Goal: Communication & Community: Answer question/provide support

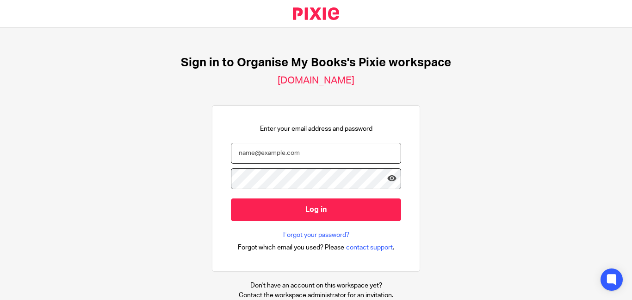
click at [299, 157] on input "email" at bounding box center [316, 153] width 170 height 21
type input "bookkeeping@organisemybooks.co.uk"
click at [231, 198] on input "Log in" at bounding box center [316, 209] width 170 height 23
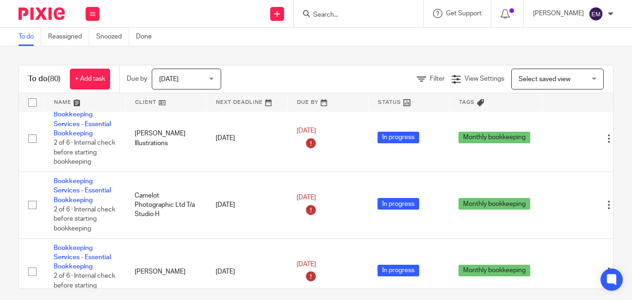
scroll to position [475, 0]
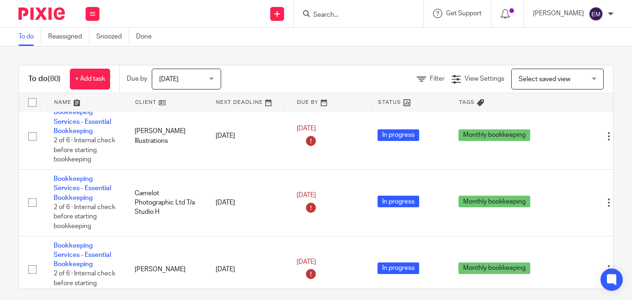
click at [357, 13] on input "Search" at bounding box center [354, 15] width 83 height 8
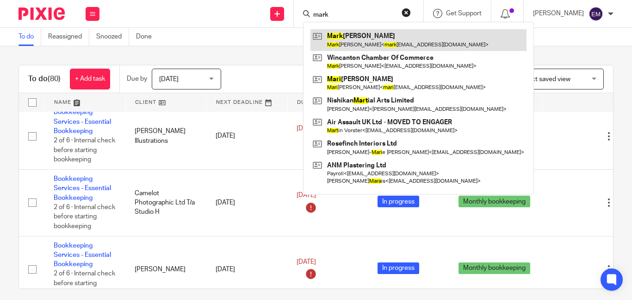
type input "mark"
click at [356, 32] on link at bounding box center [419, 39] width 216 height 21
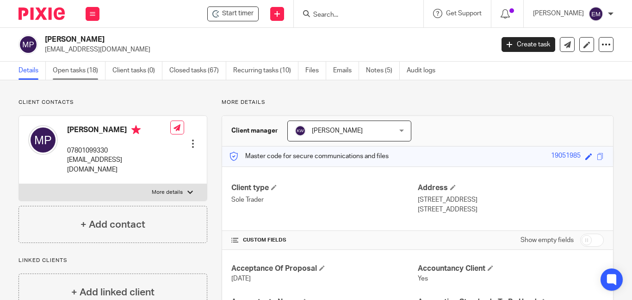
click at [83, 70] on link "Open tasks (18)" at bounding box center [79, 71] width 53 height 18
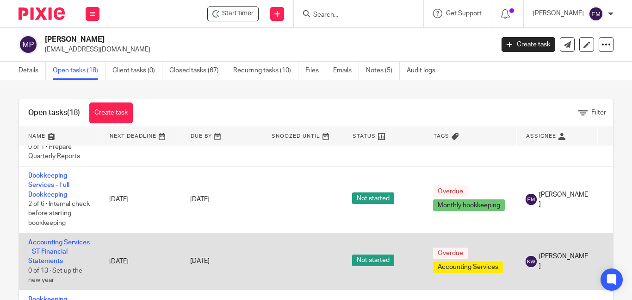
scroll to position [509, 0]
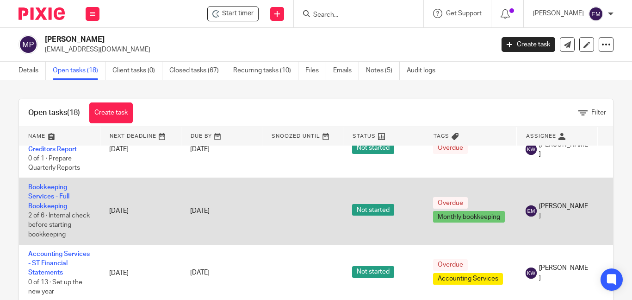
click at [572, 238] on td "[PERSON_NAME]" at bounding box center [557, 210] width 81 height 67
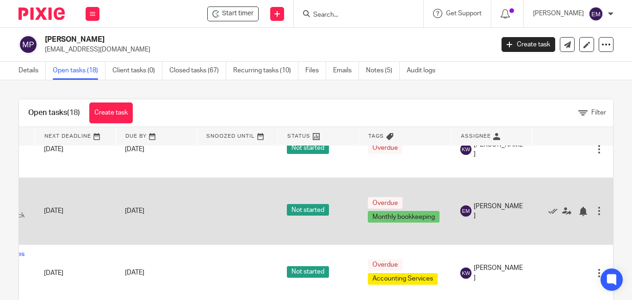
scroll to position [509, 87]
click at [549, 216] on icon at bounding box center [553, 211] width 9 height 9
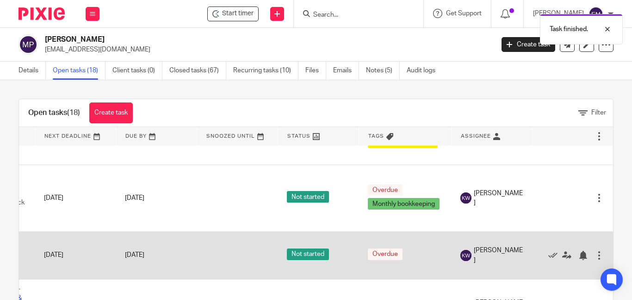
scroll to position [602, 87]
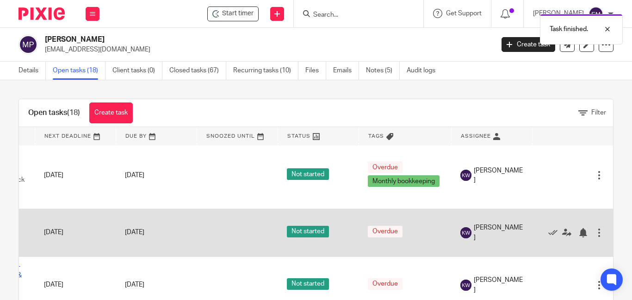
click at [209, 233] on td at bounding box center [237, 232] width 81 height 48
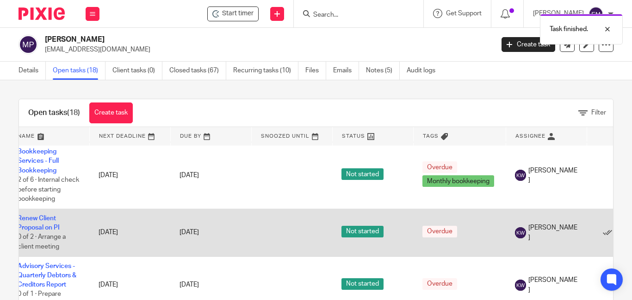
scroll to position [602, 0]
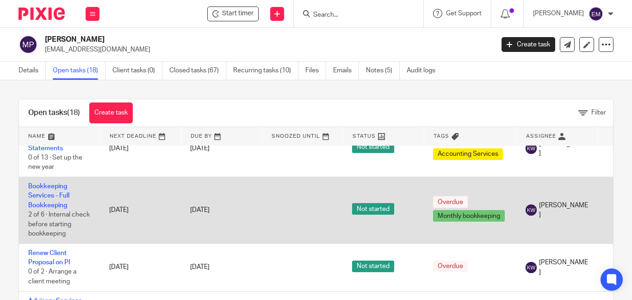
click at [250, 220] on td "27 Jul 2025" at bounding box center [221, 210] width 81 height 67
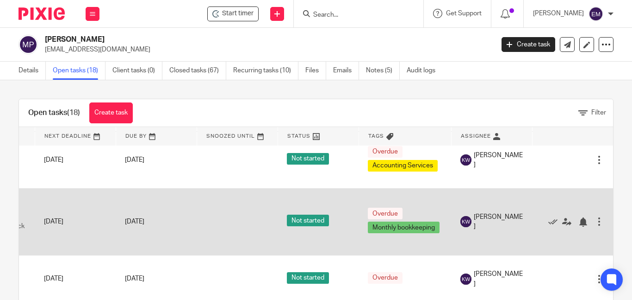
scroll to position [556, 87]
click at [549, 226] on icon at bounding box center [553, 221] width 9 height 9
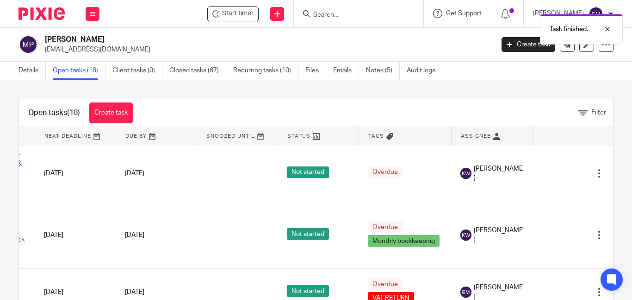
scroll to position [648, 87]
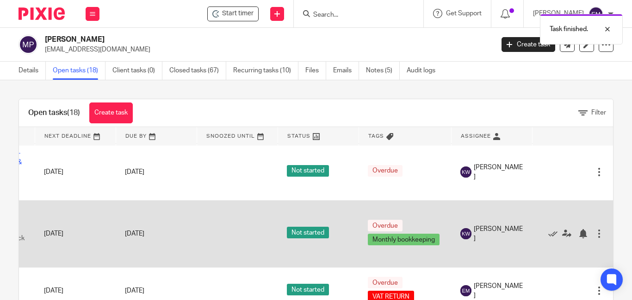
click at [197, 249] on td at bounding box center [237, 233] width 81 height 67
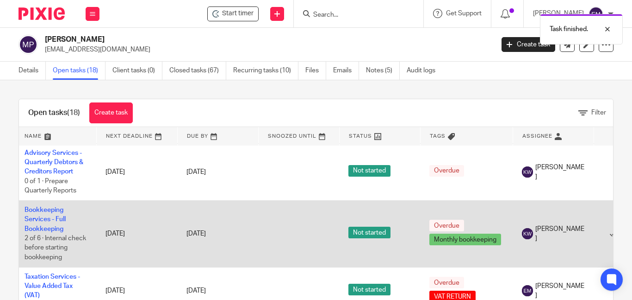
scroll to position [648, 0]
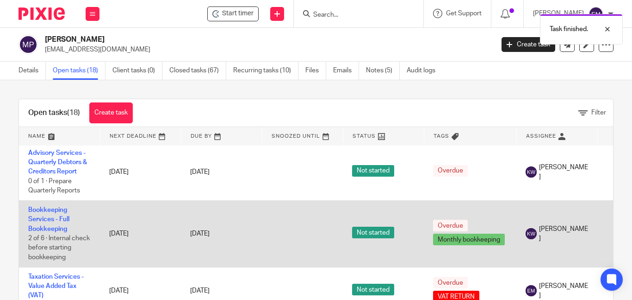
click at [259, 242] on td "24 Aug 2025" at bounding box center [221, 233] width 81 height 67
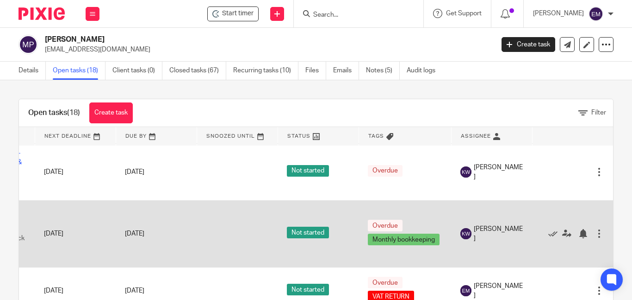
scroll to position [648, 87]
click at [549, 238] on icon at bounding box center [553, 233] width 9 height 9
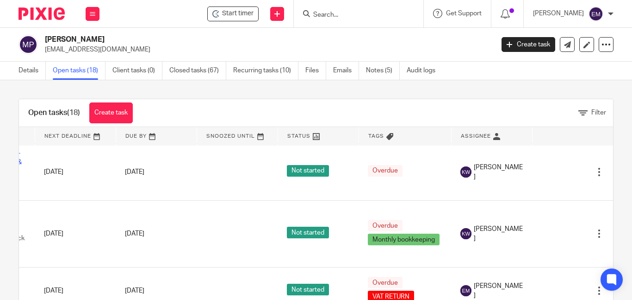
scroll to position [648, 84]
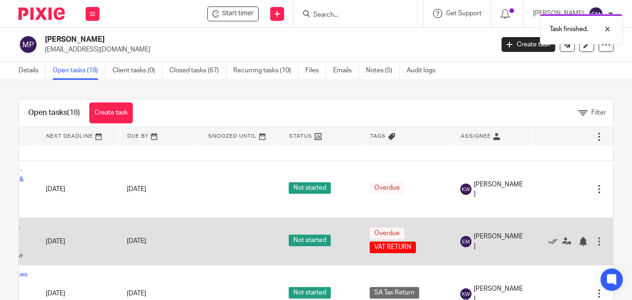
click at [68, 236] on td "[DATE]" at bounding box center [77, 241] width 81 height 48
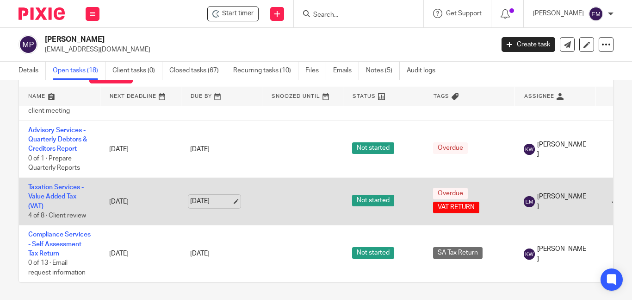
scroll to position [41, 0]
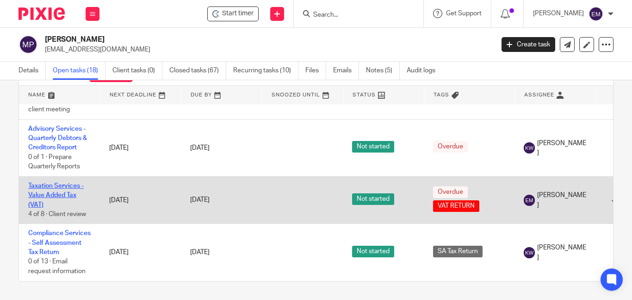
click at [43, 182] on link "Taxation Services - Value Added Tax (VAT)" at bounding box center [56, 194] width 56 height 25
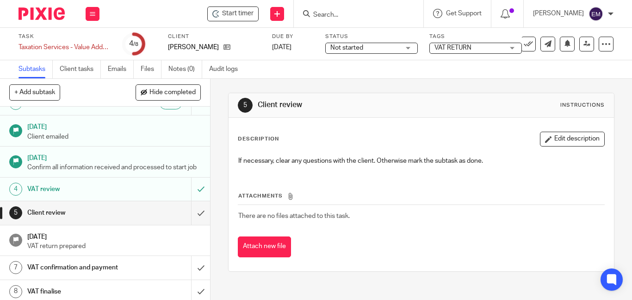
scroll to position [28, 0]
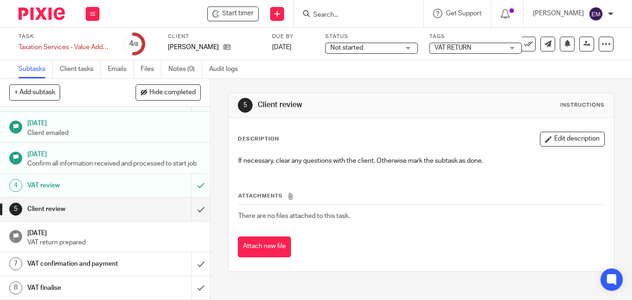
click at [90, 266] on h1 "VAT confirmation and payment" at bounding box center [78, 264] width 103 height 14
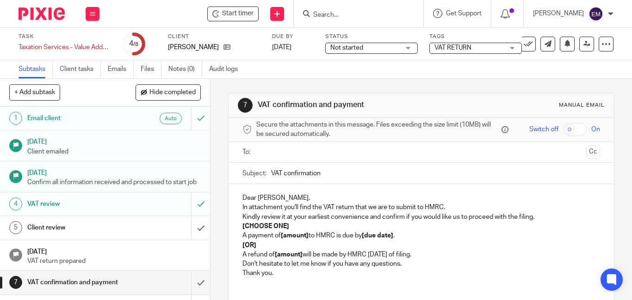
click at [278, 149] on input "text" at bounding box center [421, 152] width 323 height 11
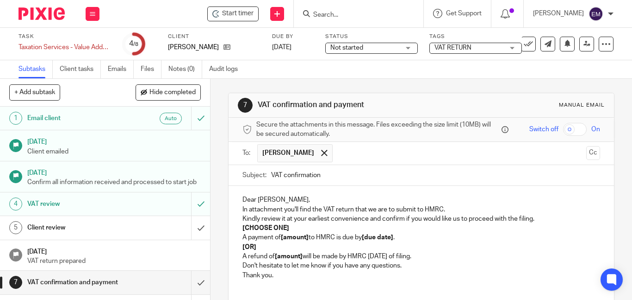
click at [282, 199] on p "Dear [PERSON_NAME]," at bounding box center [422, 199] width 358 height 9
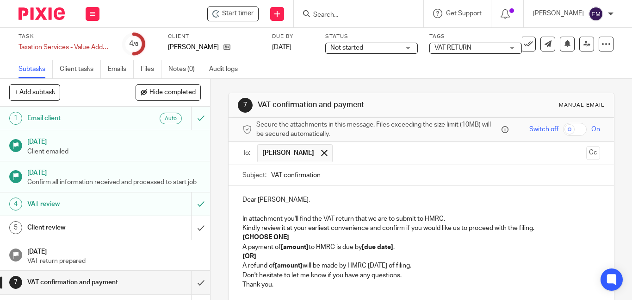
click at [246, 218] on p "In attachment you'll find the VAT return that we are to submit to HMRC." at bounding box center [422, 218] width 358 height 9
drag, startPoint x: 295, startPoint y: 239, endPoint x: 233, endPoint y: 234, distance: 62.2
click at [233, 234] on div "Dear [PERSON_NAME], In the attachment you'll find the VAT return that we are to…" at bounding box center [422, 241] width 386 height 110
click at [309, 248] on p "A payment of [amount] to HMRC is due by [due date] ." at bounding box center [422, 246] width 358 height 9
click at [307, 248] on strong "[amount]" at bounding box center [295, 247] width 28 height 6
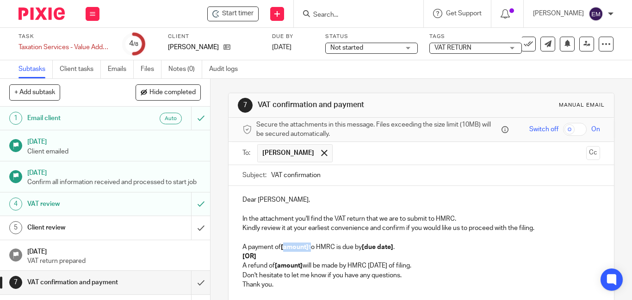
drag, startPoint x: 307, startPoint y: 248, endPoint x: 294, endPoint y: 250, distance: 13.6
click at [294, 250] on p "A payment of [amount] to HMRC is due by [due date] ." at bounding box center [422, 246] width 358 height 9
click at [284, 245] on p "A payment of £ to HMRC is due by [due date] ." at bounding box center [422, 246] width 358 height 9
click at [394, 248] on strong "[due date]" at bounding box center [378, 247] width 31 height 6
click at [282, 258] on p "[OR]" at bounding box center [422, 255] width 358 height 9
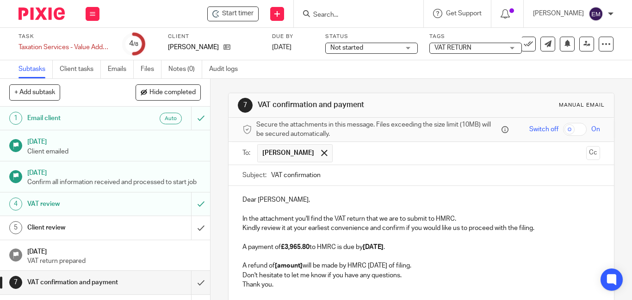
drag, startPoint x: 436, startPoint y: 268, endPoint x: 238, endPoint y: 263, distance: 197.8
click at [238, 263] on div "Dear [PERSON_NAME], In the attachment you'll find the VAT return that we are to…" at bounding box center [422, 241] width 386 height 110
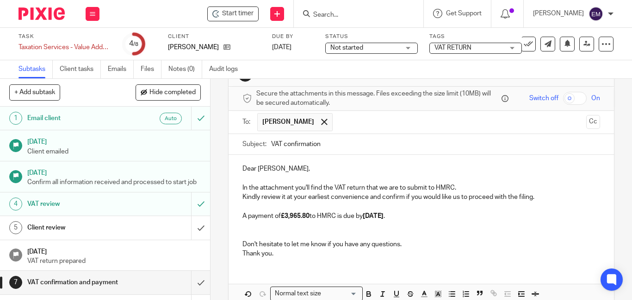
scroll to position [79, 0]
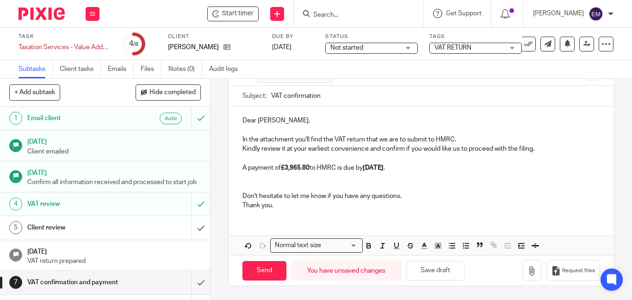
click at [392, 149] on p "Kindly review it at your earliest convenience and confirm if you would like us …" at bounding box center [422, 148] width 358 height 9
click at [391, 149] on p "Kindly review it at your earliest convenience and confirm if you would like us …" at bounding box center [422, 148] width 358 height 9
click at [358, 245] on div "Loading..." at bounding box center [360, 244] width 4 height 12
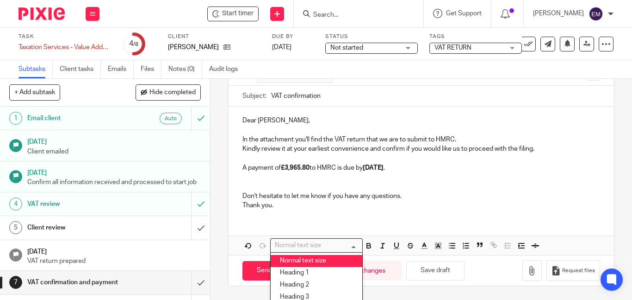
click at [341, 256] on li "Normal text size" at bounding box center [317, 261] width 92 height 12
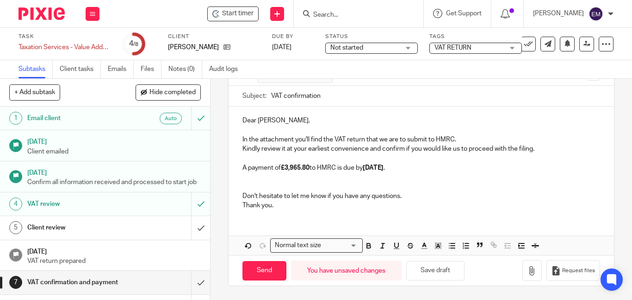
click at [263, 185] on p at bounding box center [422, 186] width 358 height 9
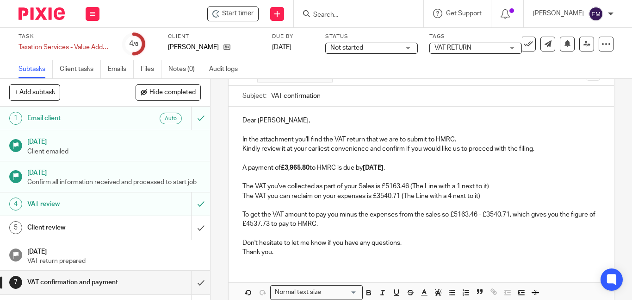
click at [408, 188] on p "The VAT you've collected as part of your Sales is £5163.46 (The Line with a 1 n…" at bounding box center [422, 186] width 358 height 9
click at [399, 198] on p "The VAT you can reclaim on your expenses is £3540.71 (The Line with a 4 next to…" at bounding box center [422, 195] width 358 height 9
click at [510, 215] on p "To get the VAT amount to pay you minus the expenses from the sales so £5163.46 …" at bounding box center [422, 219] width 358 height 19
click at [274, 223] on p "To get the VAT amount to pay you minus the expenses from the sales so £6590.27 …" at bounding box center [422, 219] width 358 height 19
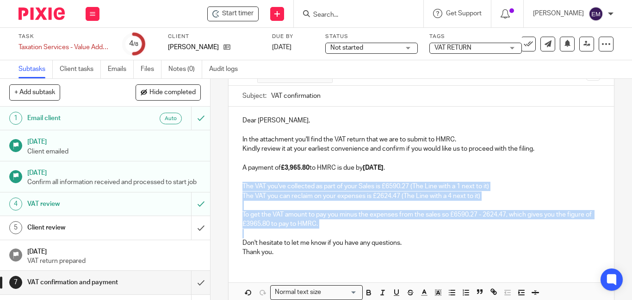
drag, startPoint x: 240, startPoint y: 185, endPoint x: 328, endPoint y: 232, distance: 99.2
click at [328, 232] on div "Dear [PERSON_NAME], In the attachment you'll find the VAT return that we are to…" at bounding box center [422, 184] width 386 height 157
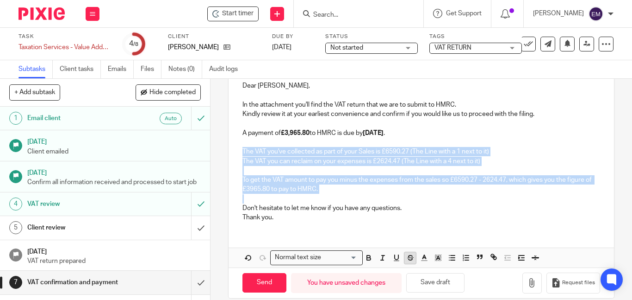
scroll to position [126, 0]
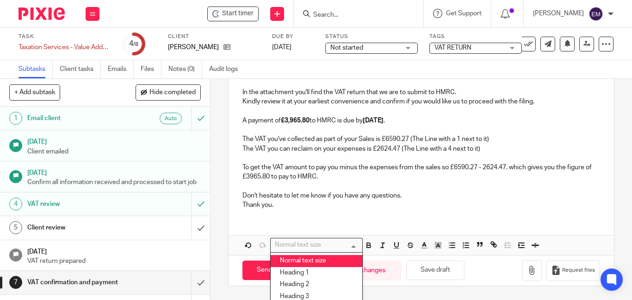
click at [338, 243] on input "Search for option" at bounding box center [315, 245] width 86 height 10
click at [330, 261] on li "Normal text size" at bounding box center [317, 261] width 92 height 12
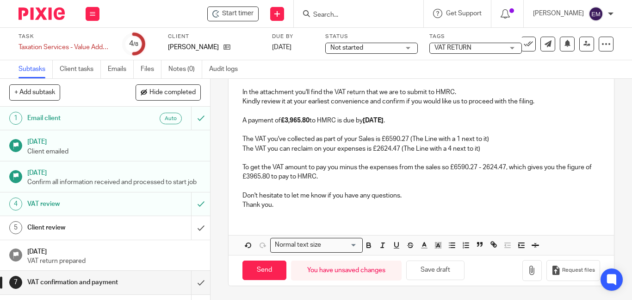
click at [386, 209] on p "Thank you." at bounding box center [422, 204] width 358 height 9
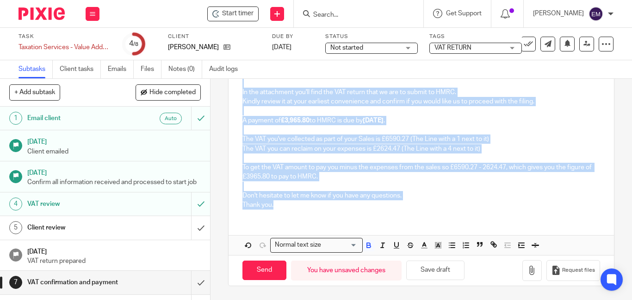
drag, startPoint x: 241, startPoint y: 178, endPoint x: 302, endPoint y: 206, distance: 67.6
click at [302, 206] on div "Dear [PERSON_NAME], In the attachment you'll find the VAT return that we are to…" at bounding box center [422, 137] width 386 height 157
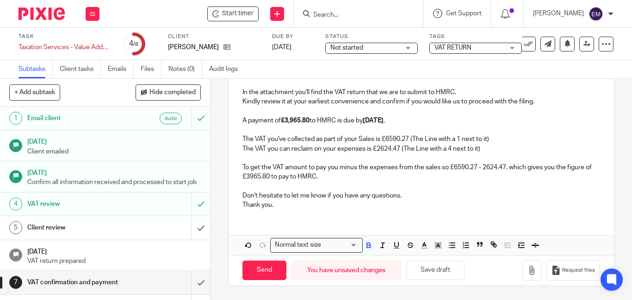
click at [354, 248] on input "Search for option" at bounding box center [340, 245] width 33 height 10
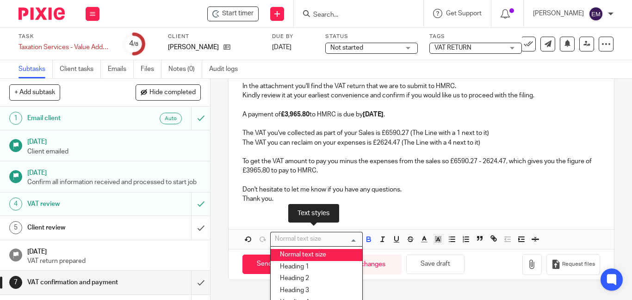
scroll to position [144, 0]
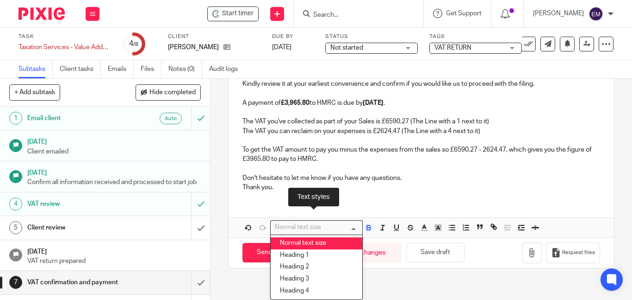
click at [327, 240] on li "Normal text size" at bounding box center [317, 243] width 92 height 12
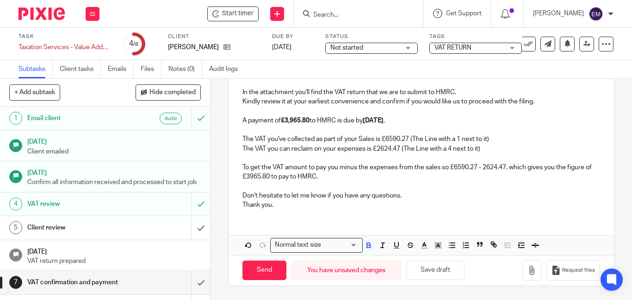
scroll to position [126, 0]
click at [393, 213] on div "Dear [PERSON_NAME], In the attachment you'll find the VAT return that we are to…" at bounding box center [422, 137] width 386 height 157
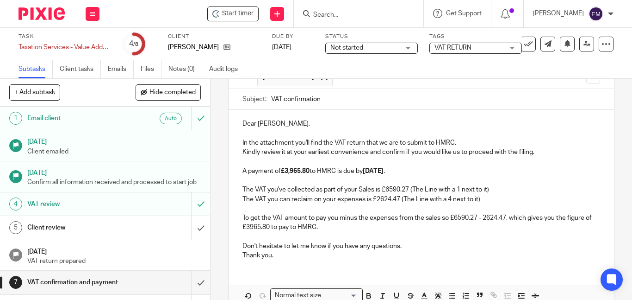
scroll to position [57, 0]
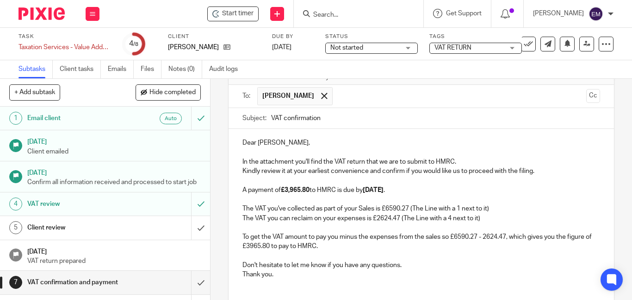
click at [328, 116] on input "VAT confirmation" at bounding box center [435, 118] width 329 height 21
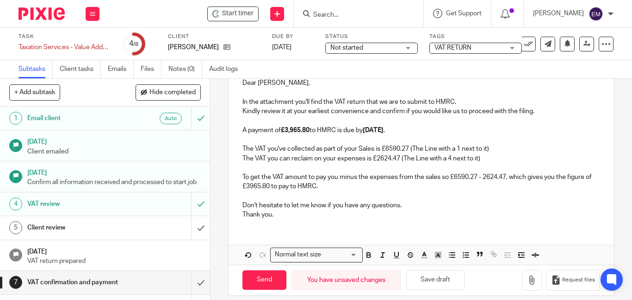
scroll to position [126, 0]
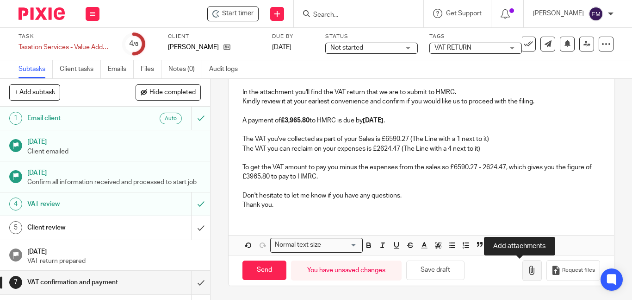
type input "VAT confirmation - please confirm if you are happy for me to submit your Return"
click at [528, 272] on icon "button" at bounding box center [532, 269] width 9 height 9
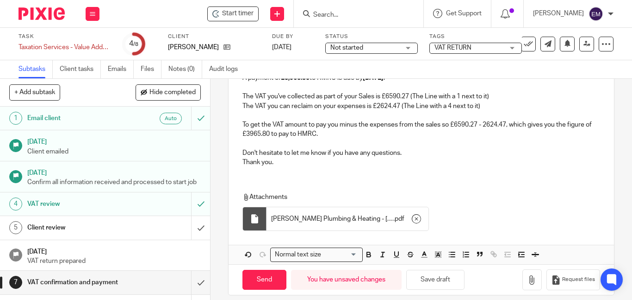
scroll to position [174, 0]
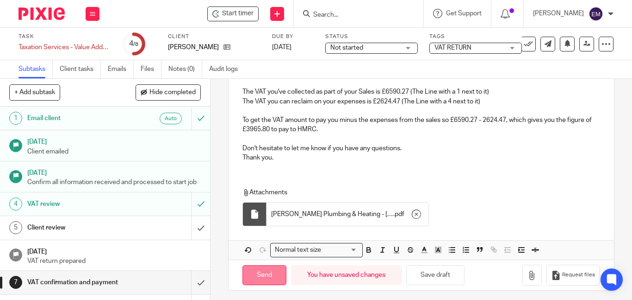
click at [255, 274] on input "Send" at bounding box center [265, 275] width 44 height 20
type input "Sent"
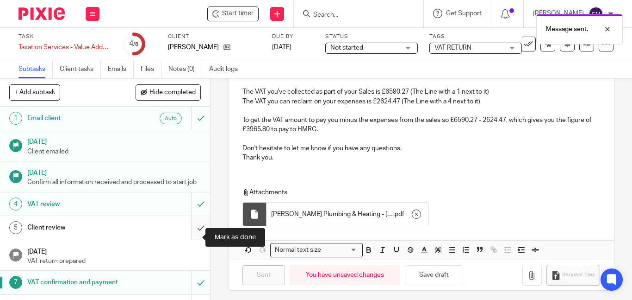
click at [189, 238] on input "submit" at bounding box center [105, 227] width 210 height 23
